Goal: Find specific fact: Find specific fact

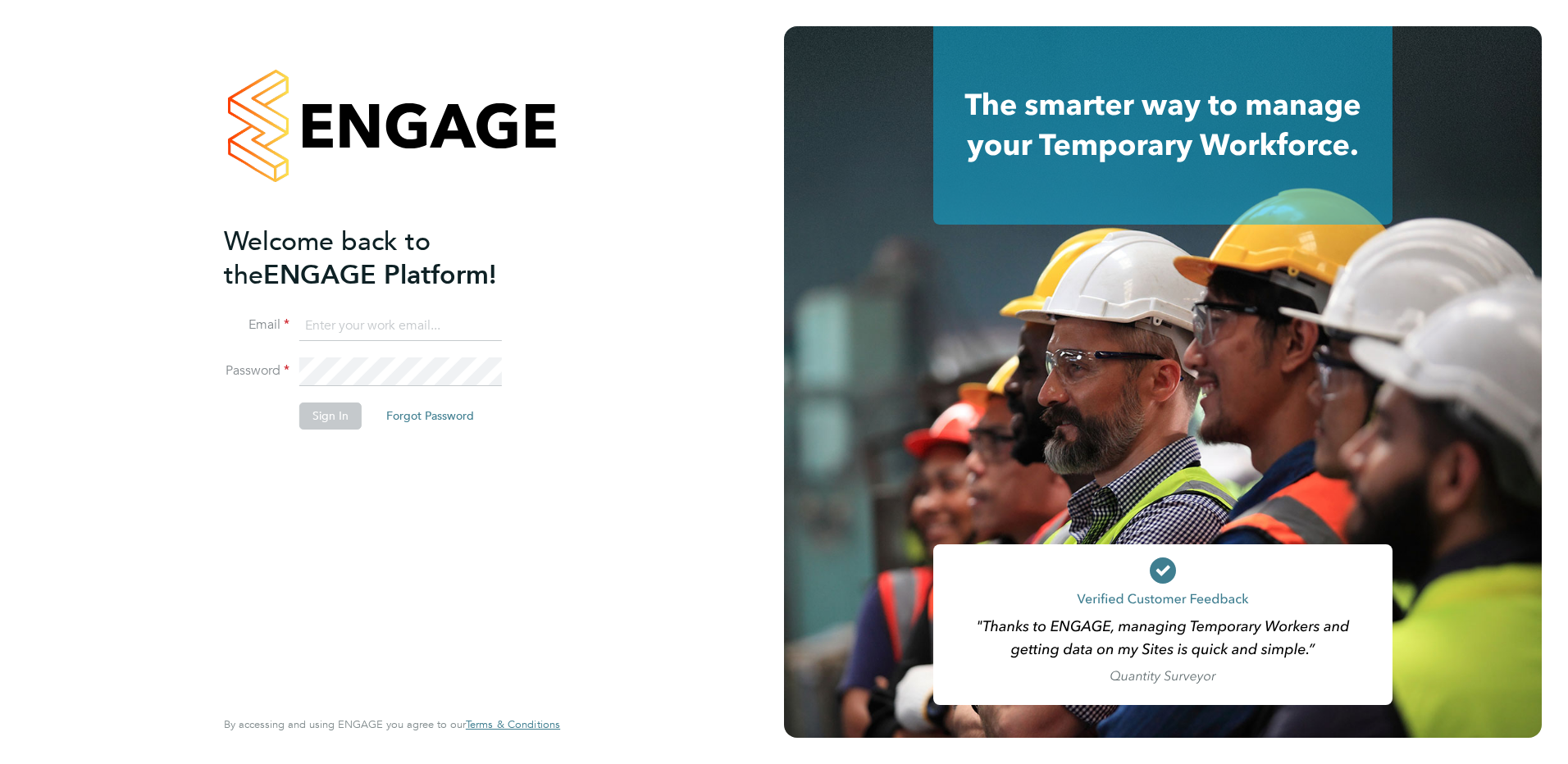
type input "[EMAIL_ADDRESS][DOMAIN_NAME]"
click at [321, 427] on button "Sign In" at bounding box center [330, 416] width 62 height 26
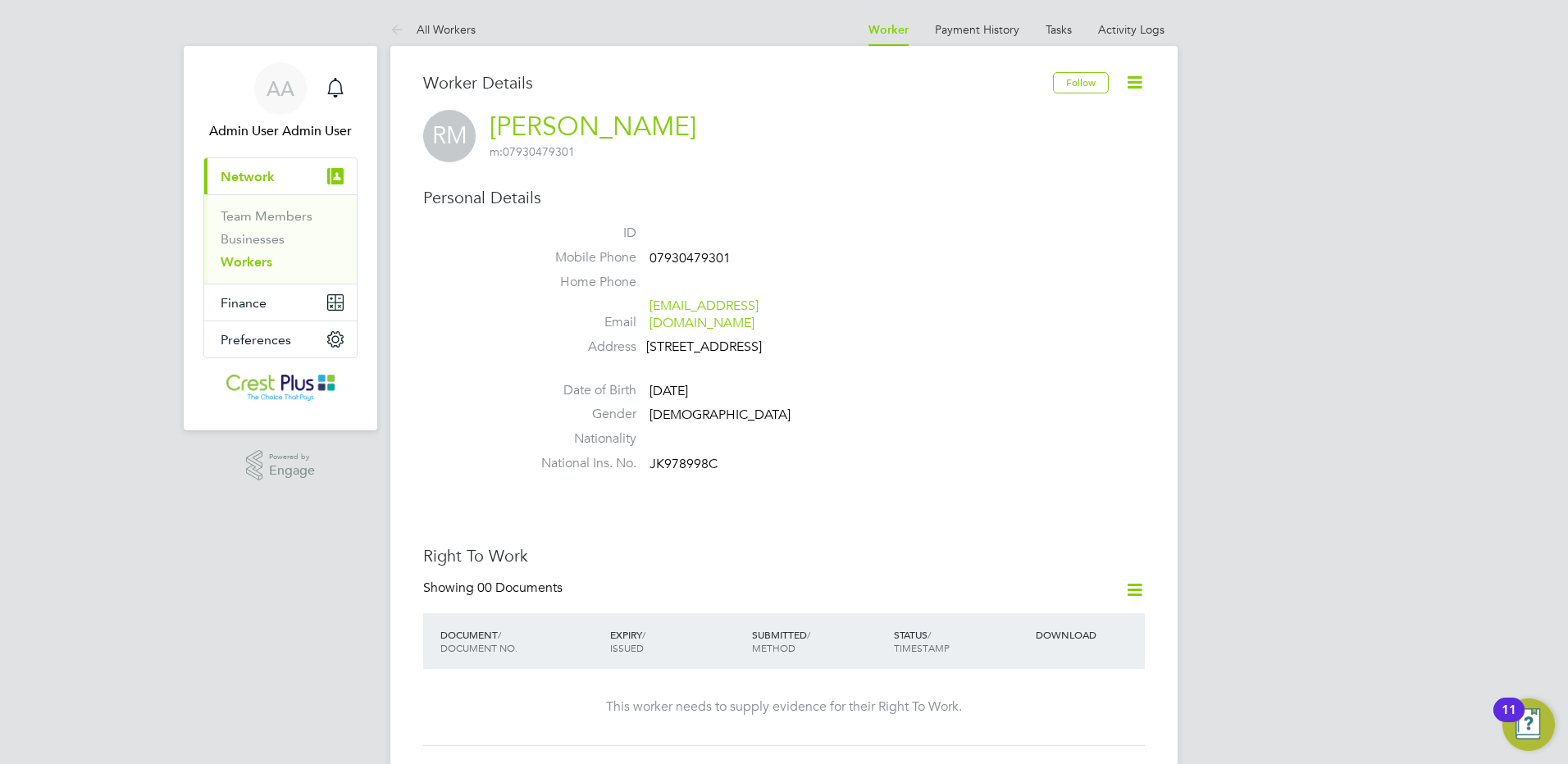
click at [692, 260] on span "07930479301" at bounding box center [690, 258] width 81 height 17
copy span "07930479301"
drag, startPoint x: 738, startPoint y: 312, endPoint x: 650, endPoint y: 313, distance: 88.0
click at [650, 313] on span "[EMAIL_ADDRESS][DOMAIN_NAME]" at bounding box center [728, 315] width 156 height 34
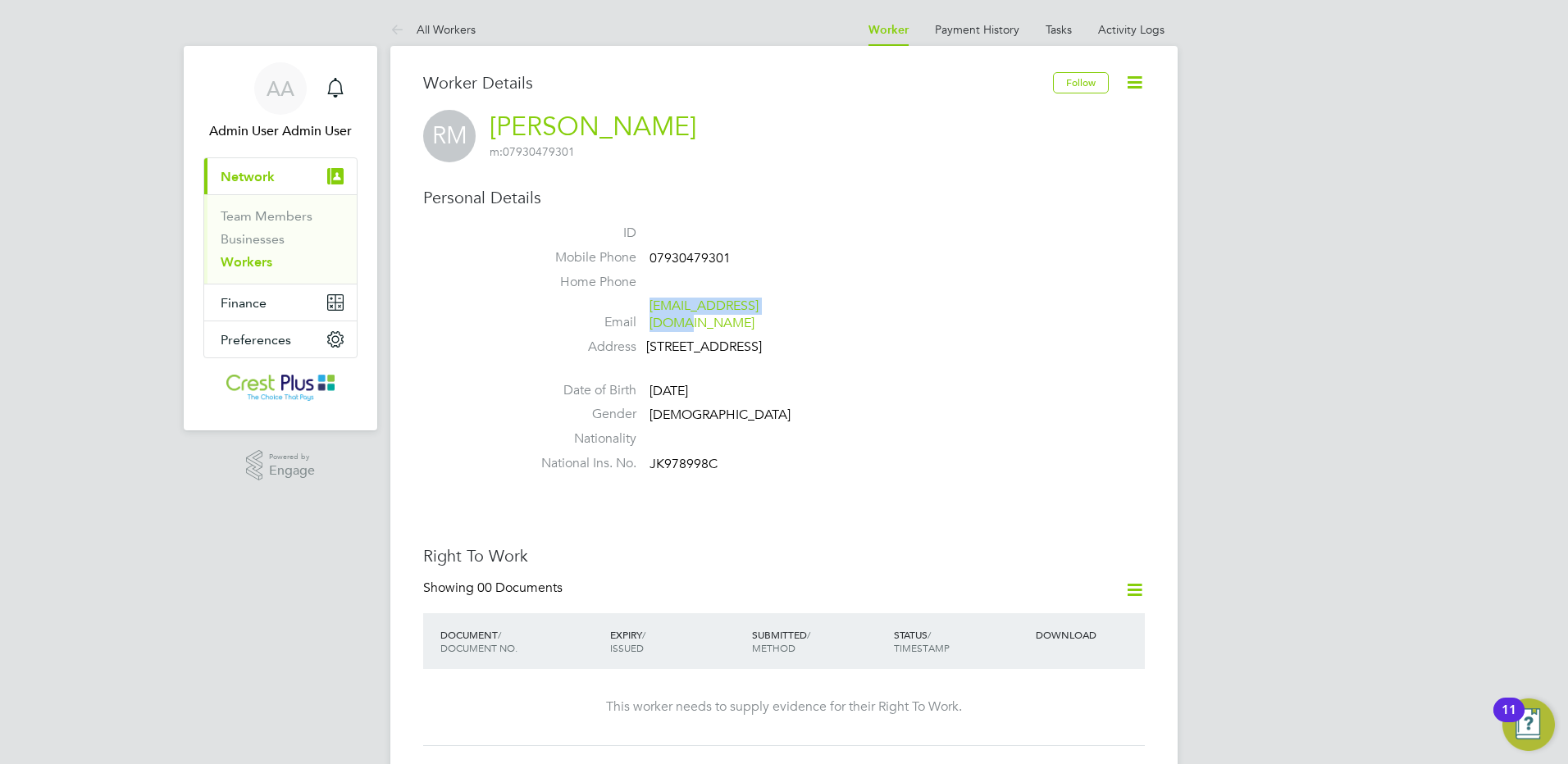
copy link "[EMAIL_ADDRESS][DOMAIN_NAME]"
click at [692, 466] on span "JK978998C" at bounding box center [683, 464] width 68 height 17
copy span "JK978998C"
